Goal: Task Accomplishment & Management: Use online tool/utility

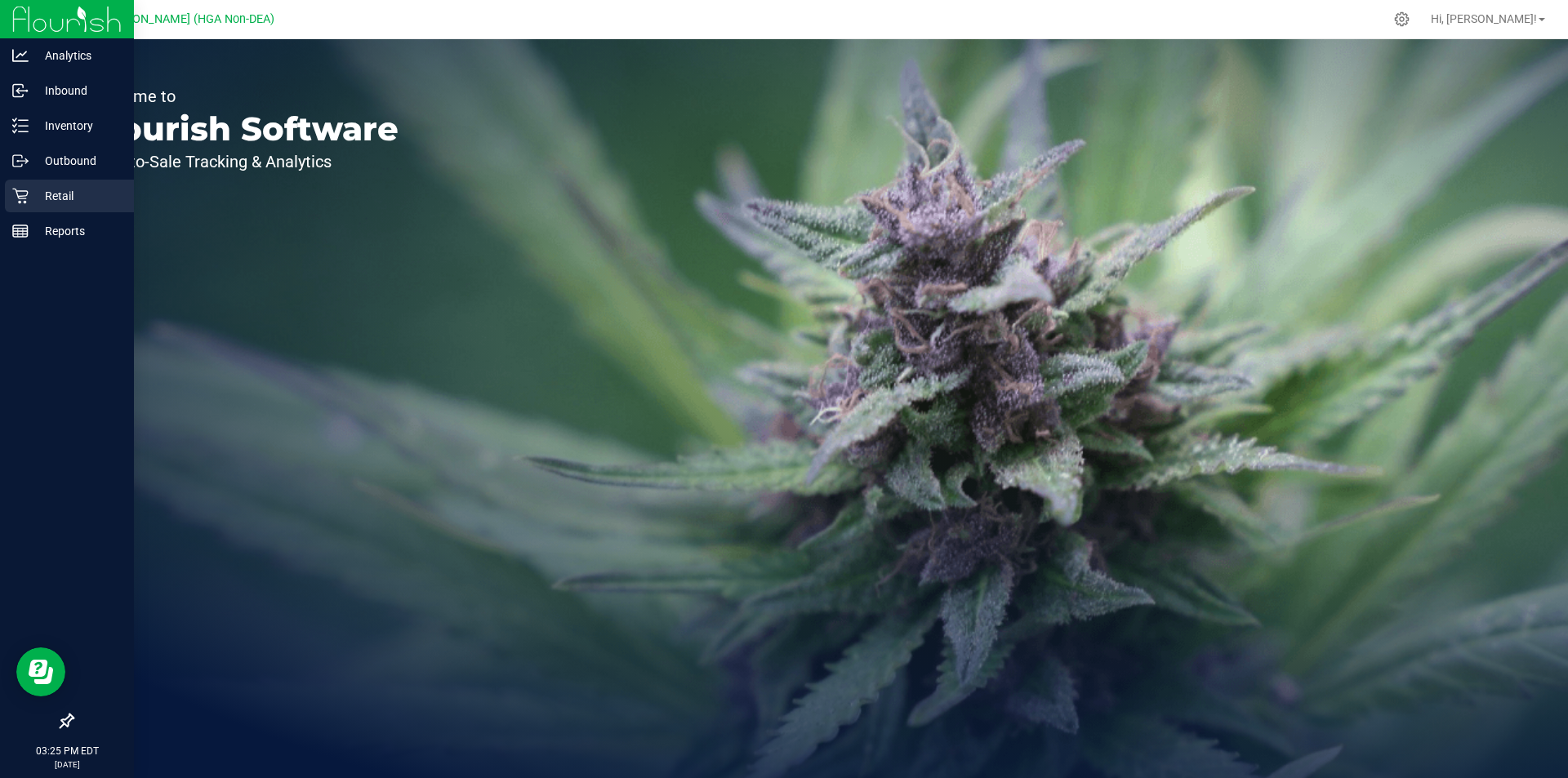
click at [39, 195] on p "Retail" at bounding box center [77, 196] width 98 height 20
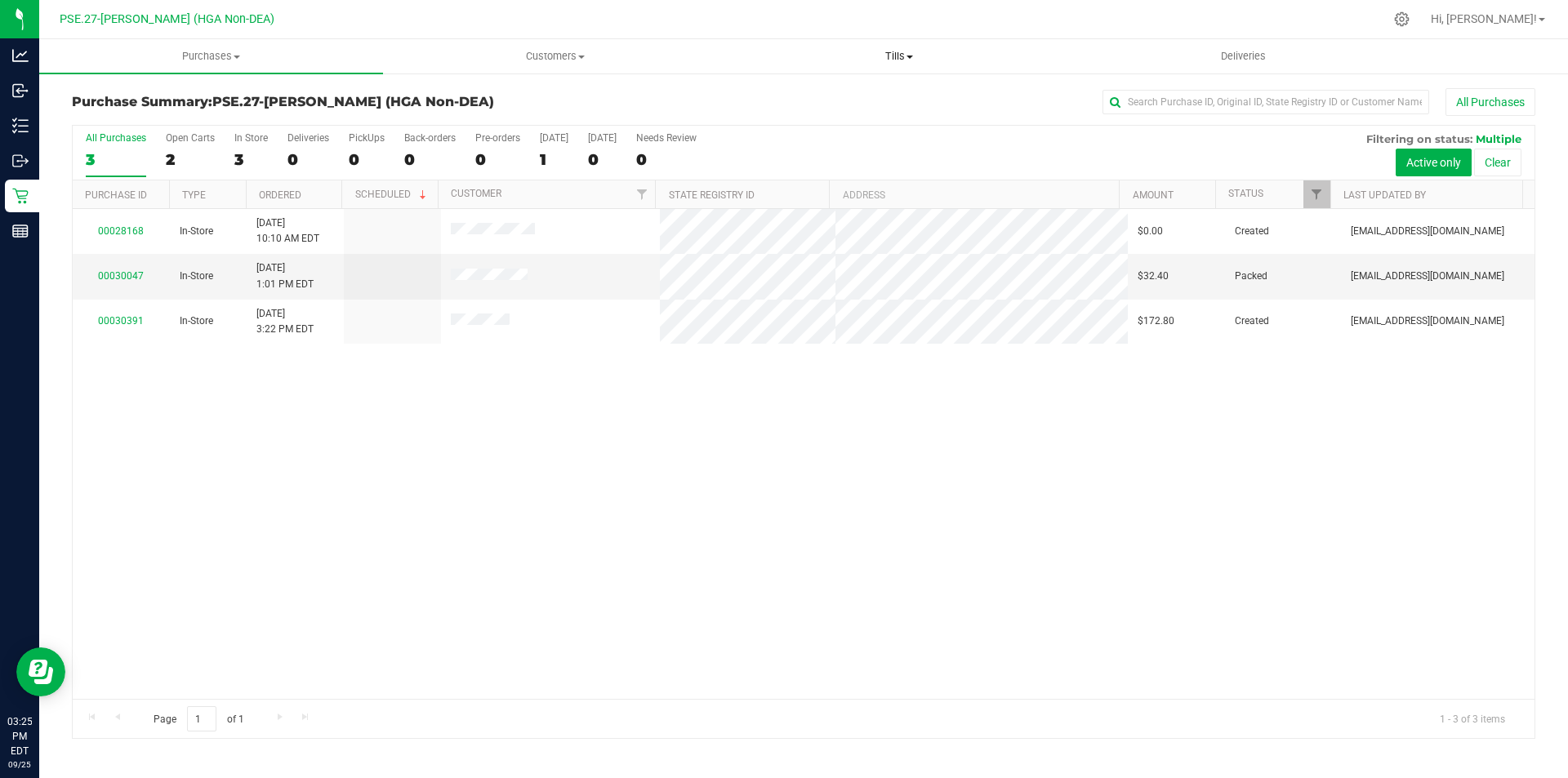
click at [875, 55] on span "Tills" at bounding box center [898, 57] width 342 height 15
click at [823, 99] on span "Manage tills" at bounding box center [782, 98] width 110 height 14
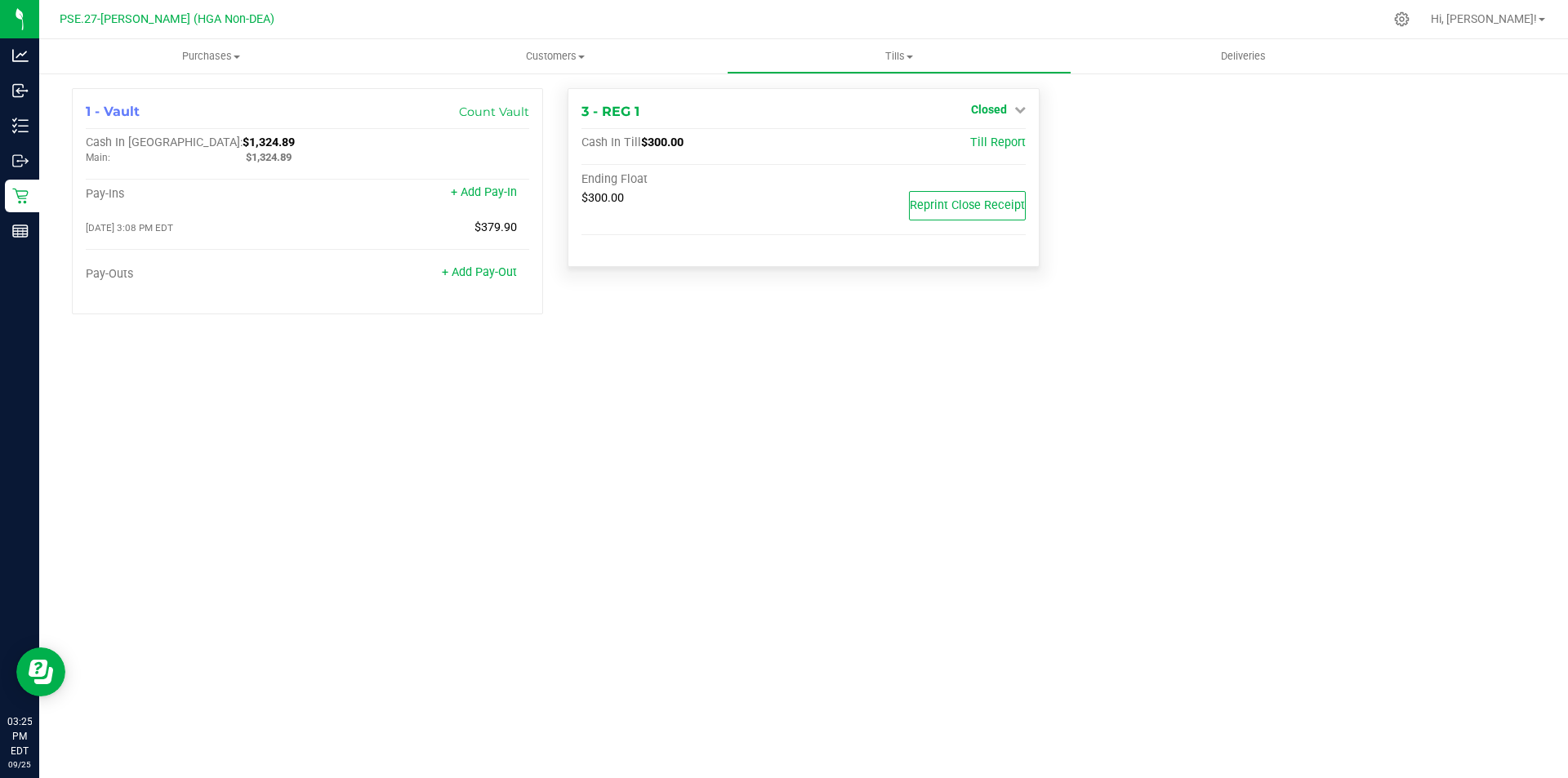
click at [1006, 109] on span "Closed" at bounding box center [989, 109] width 36 height 13
click at [994, 145] on link "Open Till" at bounding box center [988, 144] width 44 height 13
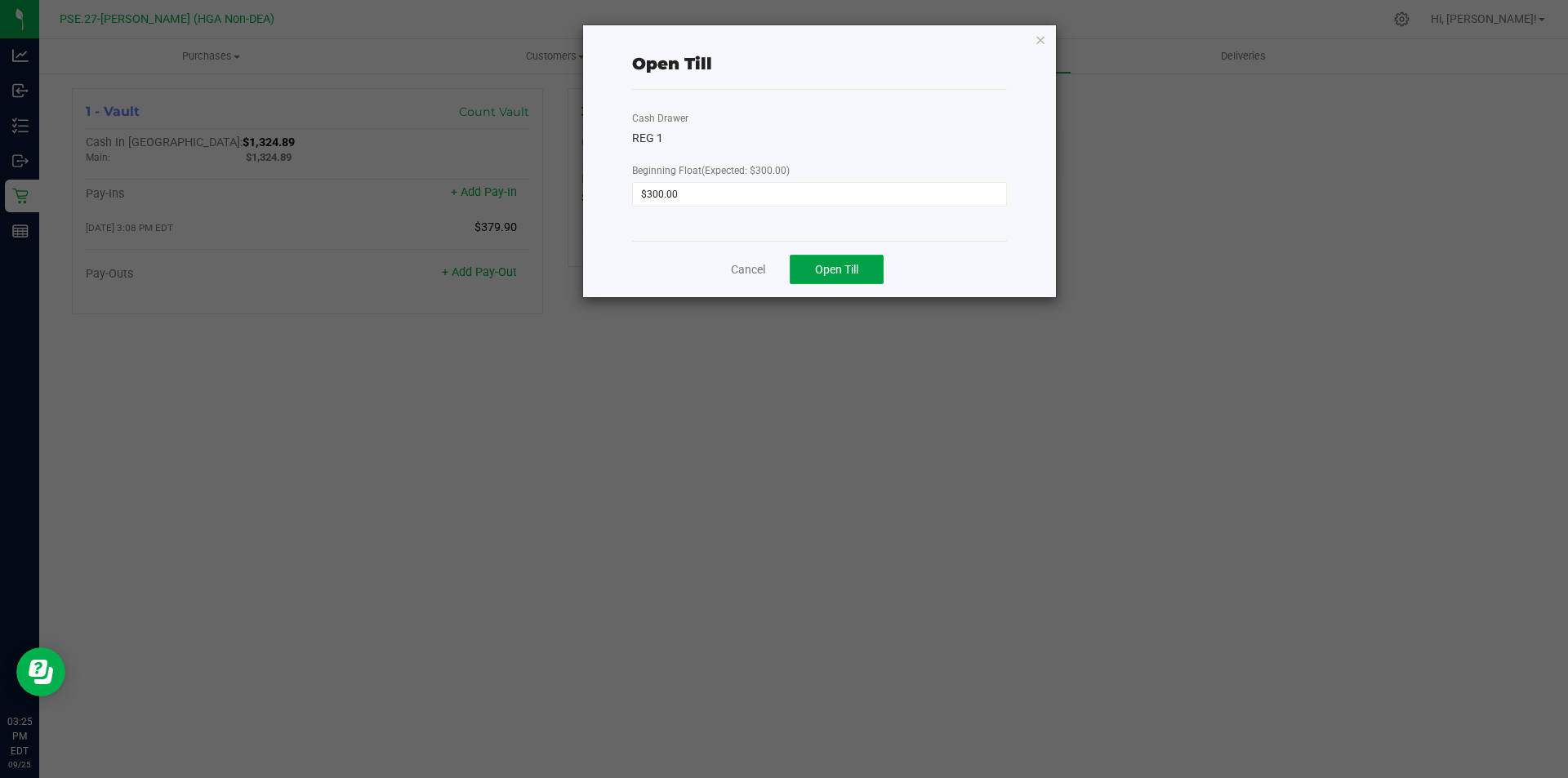
click at [840, 261] on button "Open Till" at bounding box center [837, 269] width 94 height 30
